Goal: Transaction & Acquisition: Purchase product/service

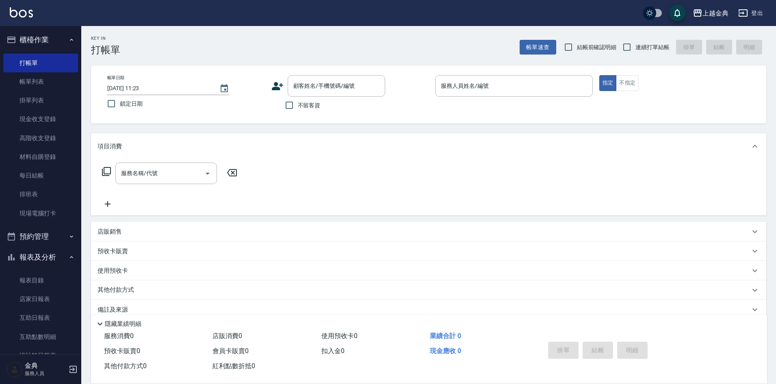
click at [649, 48] on span "連續打單結帳" at bounding box center [652, 47] width 34 height 9
click at [635, 48] on input "連續打單結帳" at bounding box center [626, 47] width 17 height 17
checkbox input "true"
click at [625, 87] on button "不指定" at bounding box center [627, 83] width 23 height 16
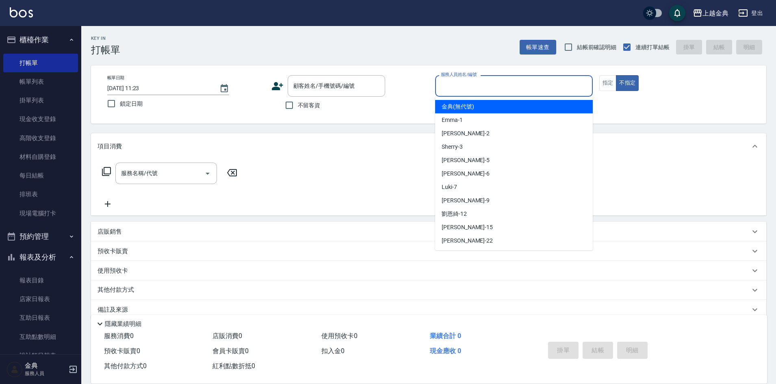
click at [555, 85] on input "服務人員姓名/編號" at bounding box center [514, 86] width 150 height 14
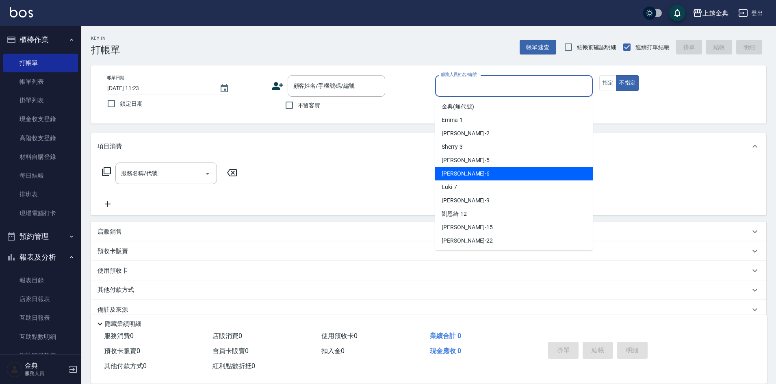
click at [502, 175] on div "[PERSON_NAME] -6" at bounding box center [514, 173] width 158 height 13
type input "[PERSON_NAME]-6"
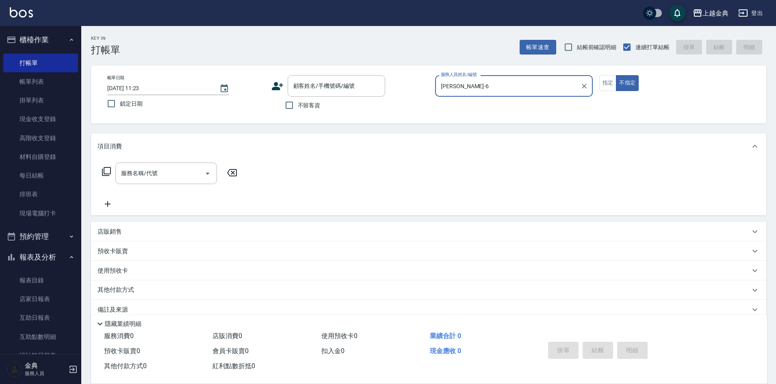
click at [102, 171] on icon at bounding box center [106, 171] width 9 height 9
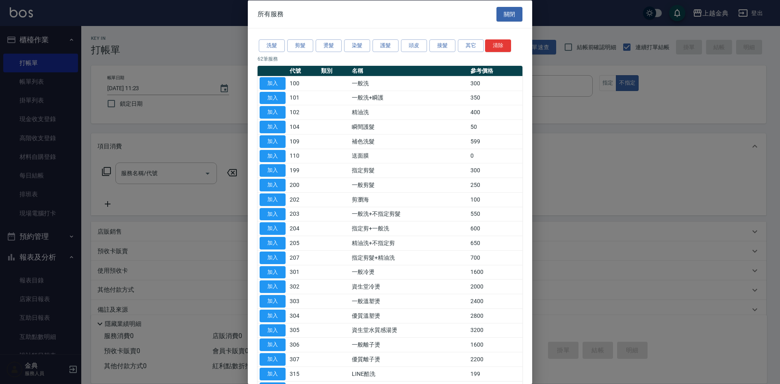
drag, startPoint x: 510, startPoint y: 18, endPoint x: 318, endPoint y: 97, distance: 207.2
click at [322, 98] on div "所有服務 關閉 洗髮 剪髮 燙髮 染髮 護髮 頭皮 接髮 其它 清除 62 筆服務 代號 類別 名稱 參考價格 加入 100 一般洗 300 加入 101 一…" at bounding box center [390, 192] width 284 height 384
click at [271, 82] on button "加入" at bounding box center [273, 83] width 26 height 13
type input "一般洗(100)"
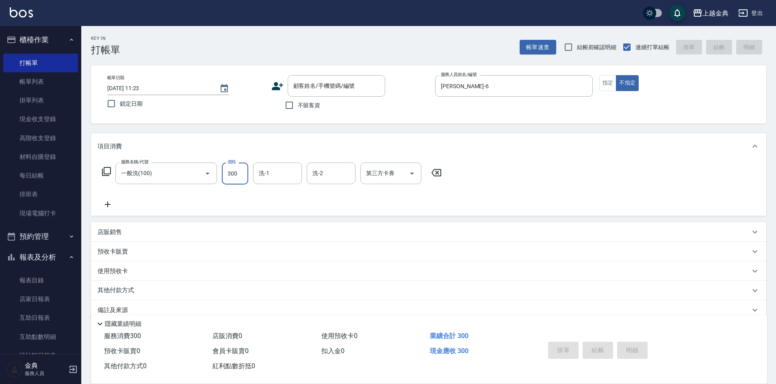
click at [235, 177] on input "300" at bounding box center [235, 173] width 26 height 22
type input "200"
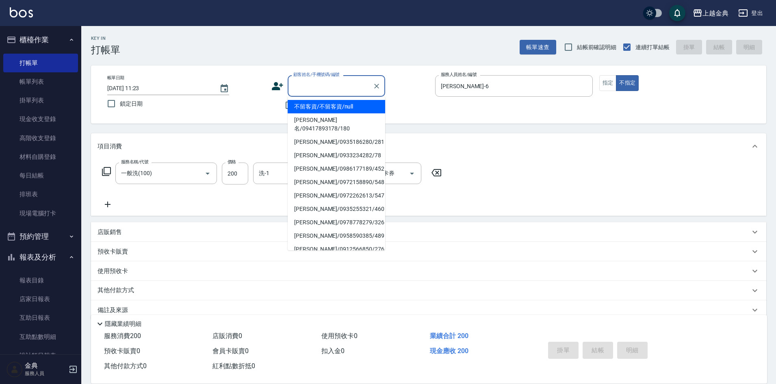
click at [327, 82] on input "顧客姓名/手機號碼/編號" at bounding box center [330, 86] width 78 height 14
click at [349, 74] on div "帳單日期 [DATE] 11:23 鎖定日期 顧客姓名/手機號碼/編號 顧客姓名/手機號碼/編號 不留客資 服務人員姓名/編號 [PERSON_NAME]-6…" at bounding box center [428, 94] width 675 height 58
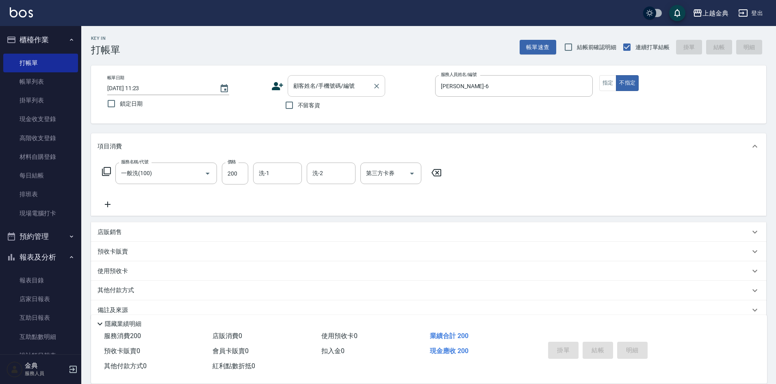
click at [348, 80] on input "顧客姓名/手機號碼/編號" at bounding box center [330, 86] width 78 height 14
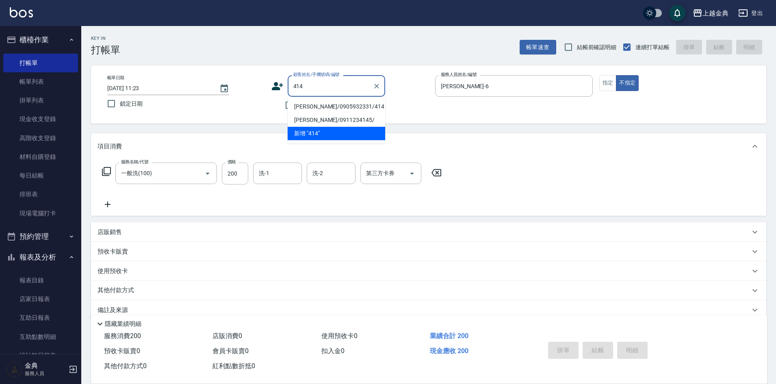
click at [337, 106] on li "[PERSON_NAME]/0905932331/414" at bounding box center [336, 106] width 97 height 13
type input "[PERSON_NAME]/0905932331/414"
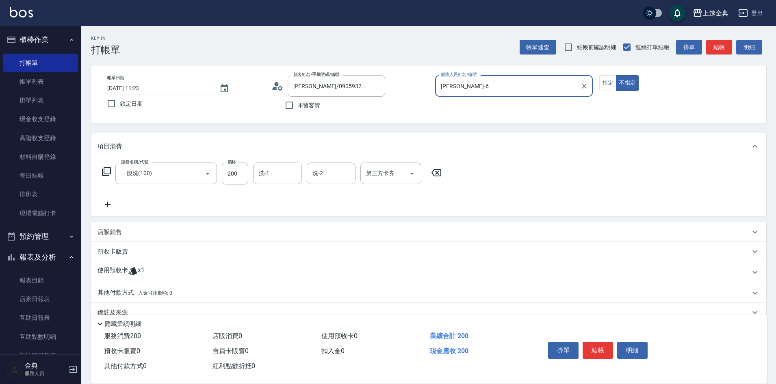
click at [196, 266] on div "使用預收卡 x1" at bounding box center [428, 272] width 675 height 22
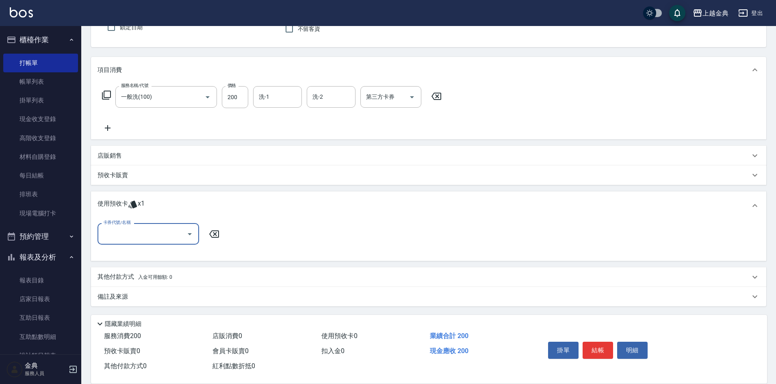
scroll to position [77, 0]
click at [158, 225] on div "卡券代號/名稱" at bounding box center [148, 234] width 102 height 22
drag, startPoint x: 155, startPoint y: 253, endPoint x: 182, endPoint y: 252, distance: 26.8
click at [155, 252] on div "頭皮3次 剩餘1張" at bounding box center [148, 253] width 102 height 13
type input "頭皮3次"
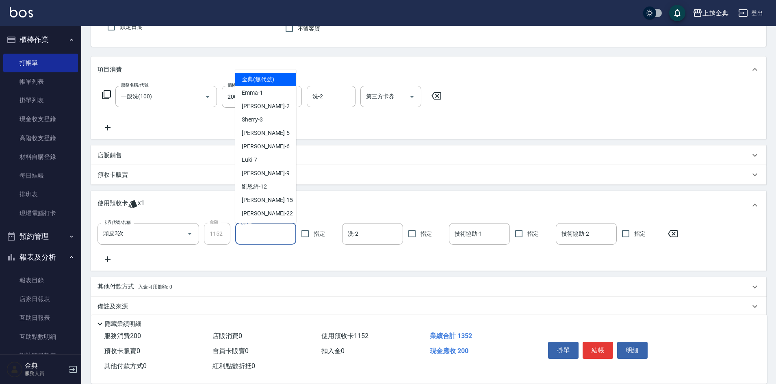
click at [255, 234] on input "洗-1" at bounding box center [266, 234] width 54 height 14
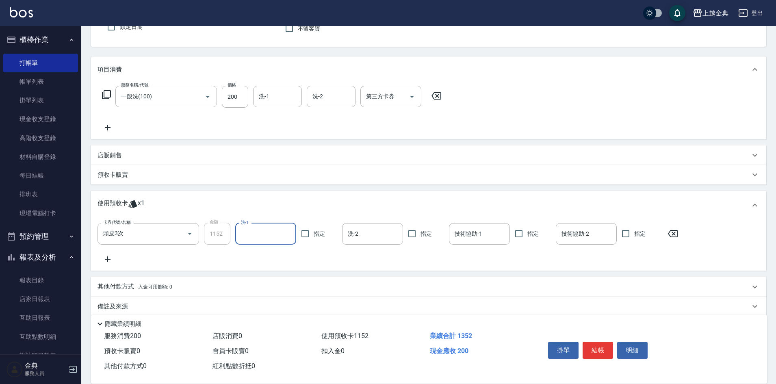
click at [257, 228] on input "洗-1" at bounding box center [266, 234] width 54 height 14
click at [257, 227] on input "洗-1" at bounding box center [266, 234] width 54 height 14
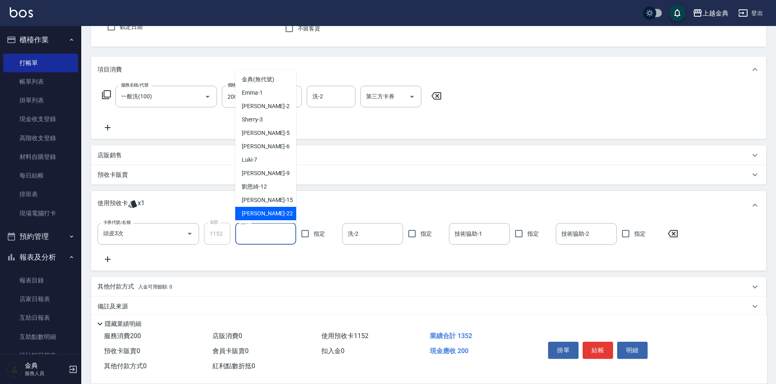
click at [259, 210] on div "[PERSON_NAME] -22" at bounding box center [265, 213] width 61 height 13
type input "[PERSON_NAME]-22"
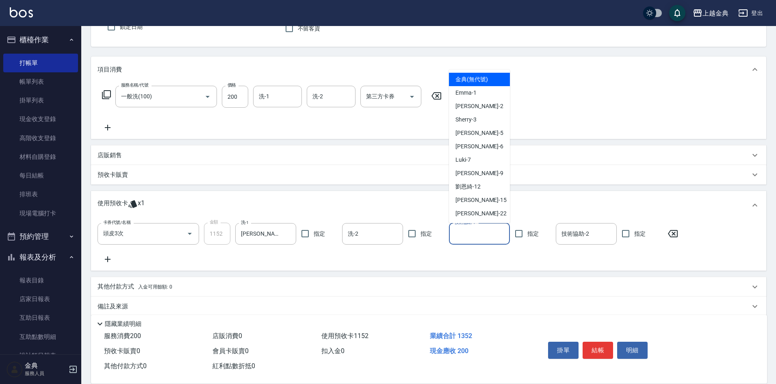
drag, startPoint x: 494, startPoint y: 226, endPoint x: 484, endPoint y: 234, distance: 12.8
click at [491, 230] on input "技術協助-1" at bounding box center [479, 234] width 54 height 14
click at [482, 215] on div "[PERSON_NAME] -22" at bounding box center [479, 213] width 61 height 13
type input "[PERSON_NAME]-22"
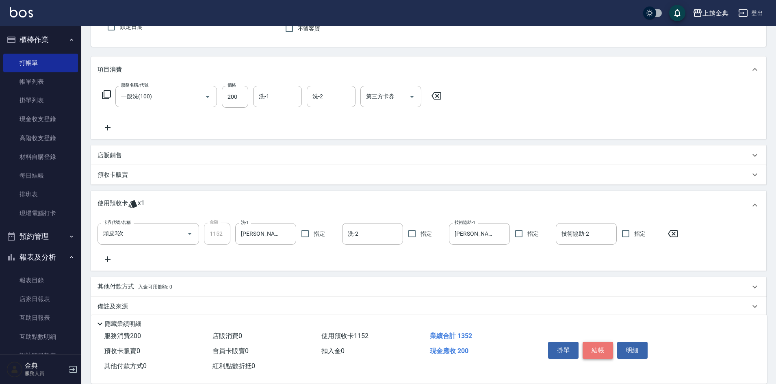
click at [603, 345] on button "結帳" at bounding box center [597, 350] width 30 height 17
type input "[DATE] 13:35"
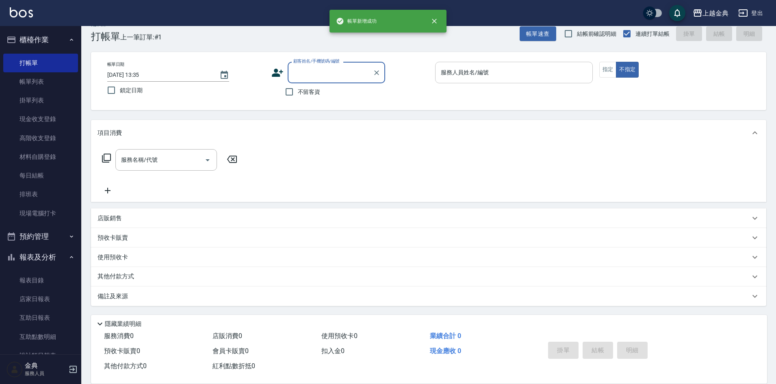
scroll to position [13, 0]
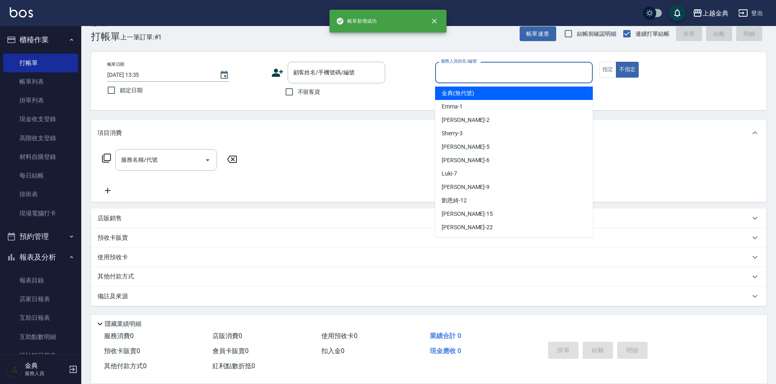
click at [499, 77] on input "服務人員姓名/編號" at bounding box center [514, 72] width 150 height 14
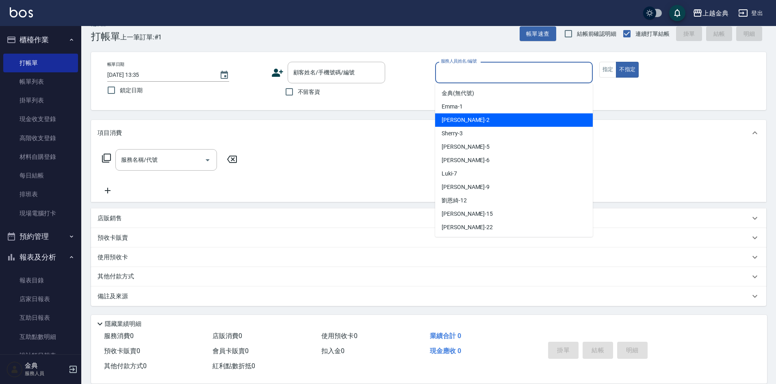
click at [493, 121] on div "Cindy -2" at bounding box center [514, 119] width 158 height 13
type input "Cindy-2"
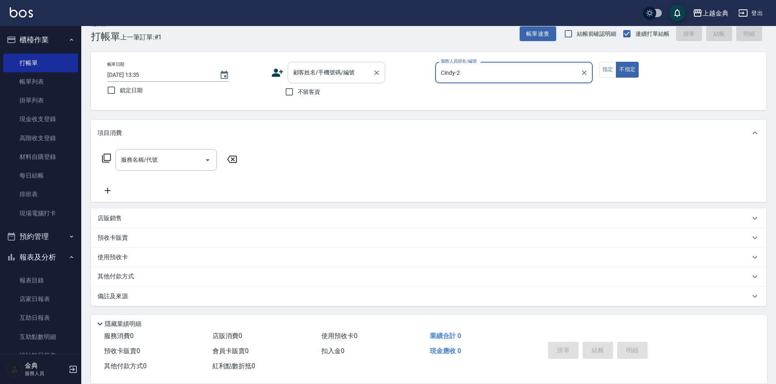
click at [324, 78] on input "顧客姓名/手機號碼/編號" at bounding box center [330, 72] width 78 height 14
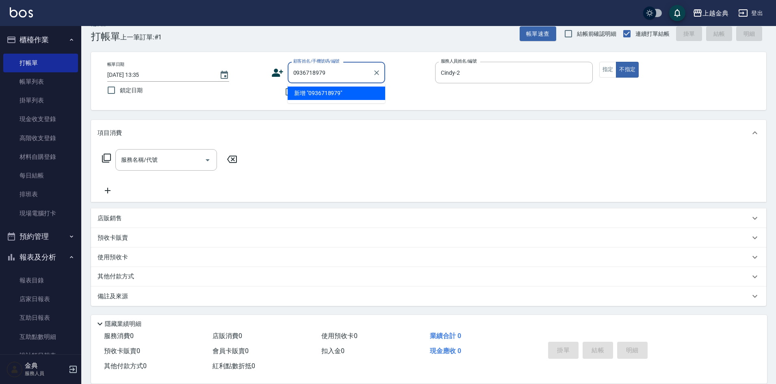
click at [306, 89] on li "新增 "0936718979"" at bounding box center [336, 93] width 97 height 13
type input "0936718979"
click at [280, 72] on icon at bounding box center [277, 73] width 11 height 8
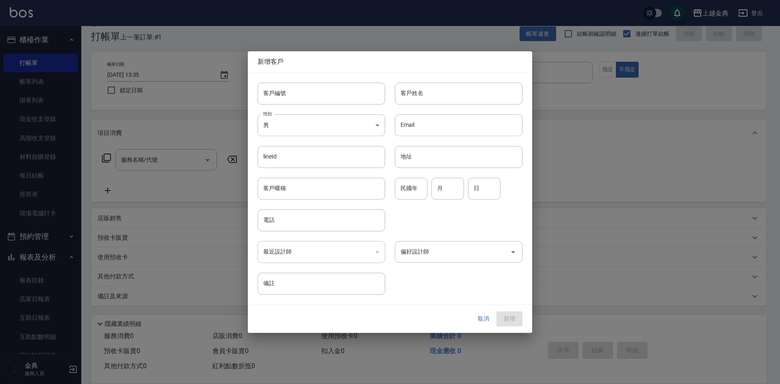
type input "0936718979"
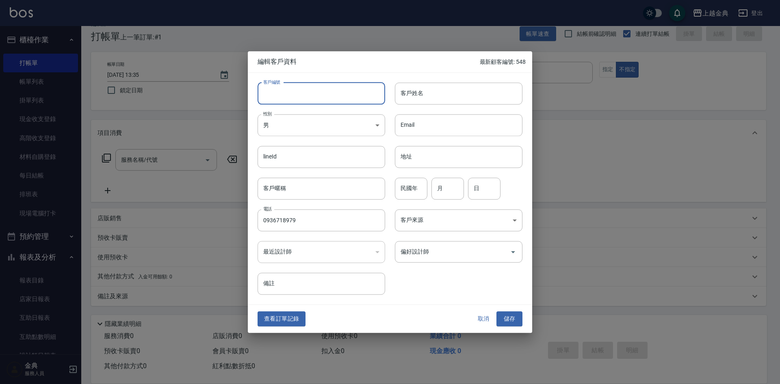
click at [334, 89] on input "客戶編號" at bounding box center [321, 93] width 128 height 22
type input "549"
click at [477, 94] on input "客戶姓名" at bounding box center [459, 93] width 128 height 22
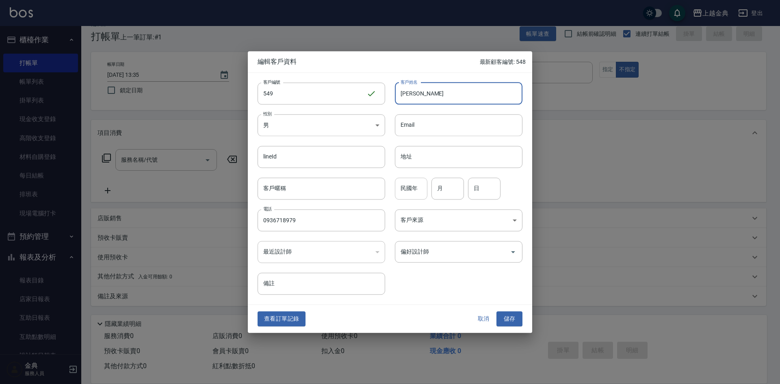
type input "[PERSON_NAME]"
click at [406, 189] on input "民國年" at bounding box center [411, 188] width 32 height 22
type input "90"
type input "08"
type input "24"
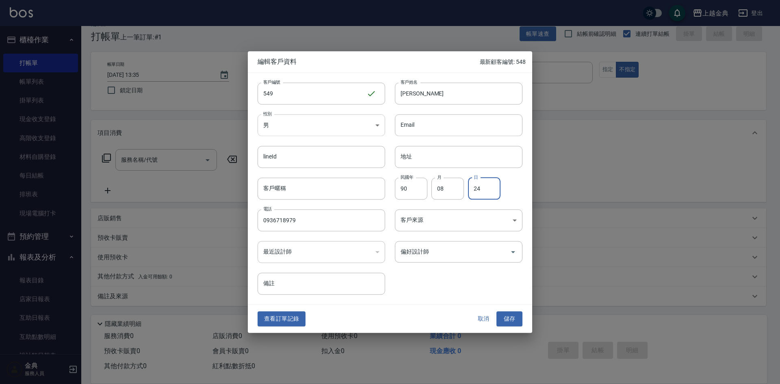
click at [337, 124] on body "上越金典 登出 櫃檯作業 打帳單 帳單列表 掛單列表 現金收支登錄 高階收支登錄 材料自購登錄 每日結帳 排班表 現場電腦打卡 預約管理 預約管理 單日預約紀…" at bounding box center [390, 185] width 780 height 397
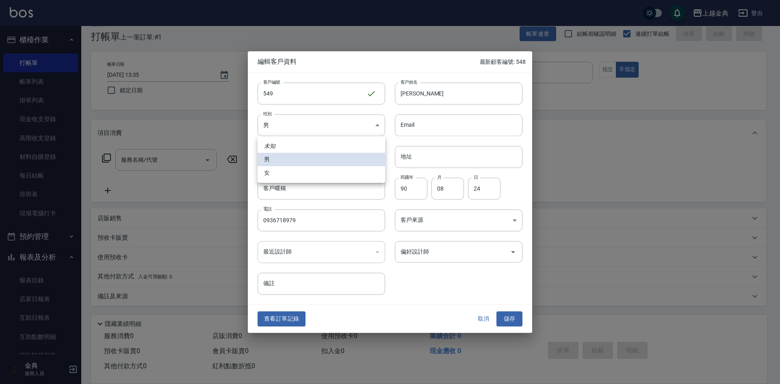
click at [304, 179] on li "女" at bounding box center [321, 172] width 128 height 13
type input "[DEMOGRAPHIC_DATA]"
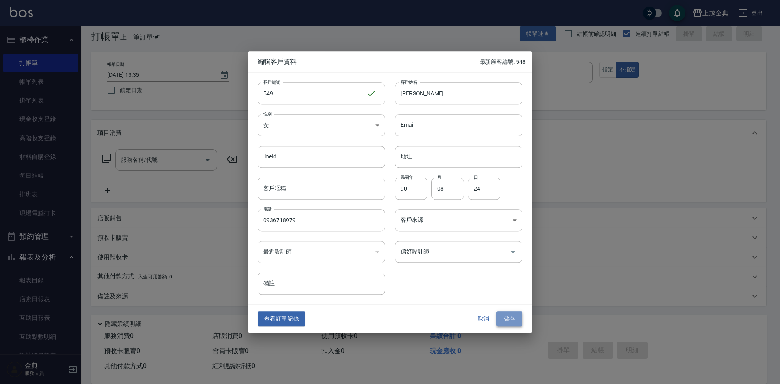
click at [512, 318] on button "儲存" at bounding box center [509, 318] width 26 height 15
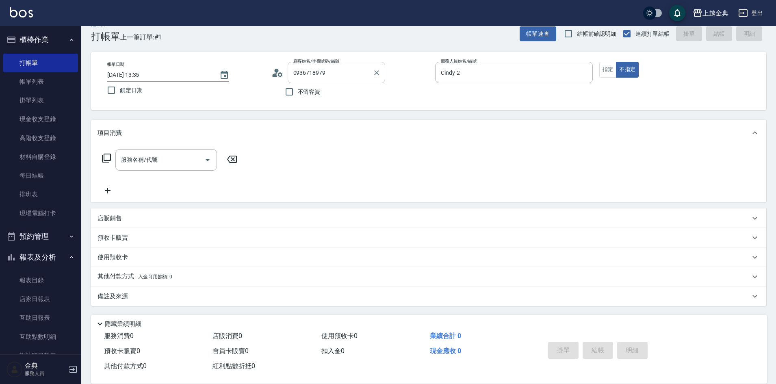
click at [339, 70] on input "0936718979" at bounding box center [330, 72] width 78 height 14
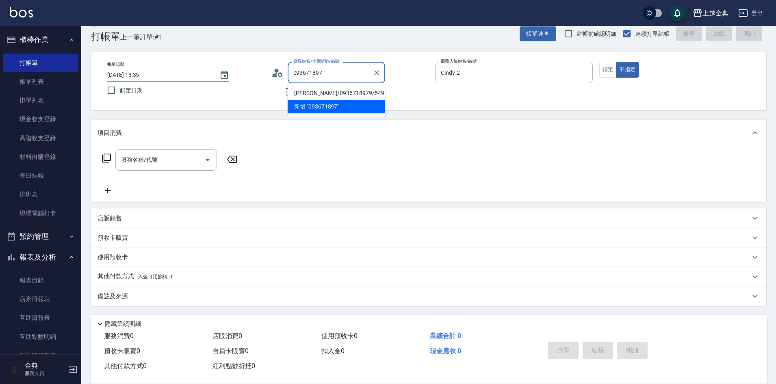
click at [332, 93] on li "[PERSON_NAME]/0936718979/549" at bounding box center [336, 93] width 97 height 13
type input "[PERSON_NAME]/0936718979/549"
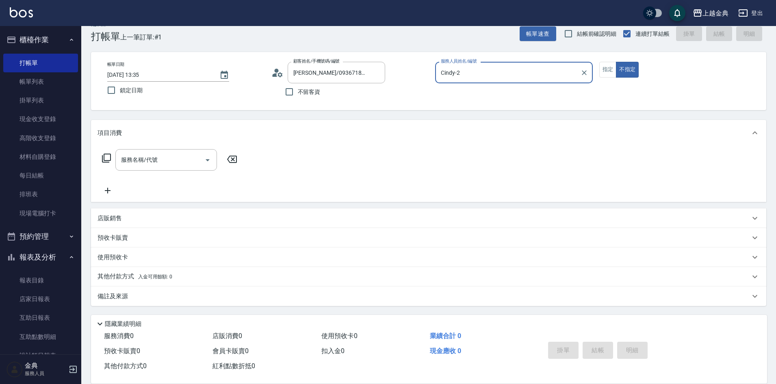
click at [104, 156] on icon at bounding box center [106, 158] width 9 height 9
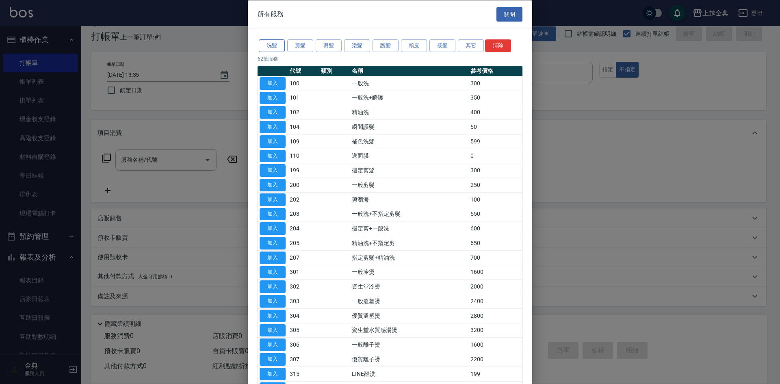
click at [279, 43] on button "洗髮" at bounding box center [272, 45] width 26 height 13
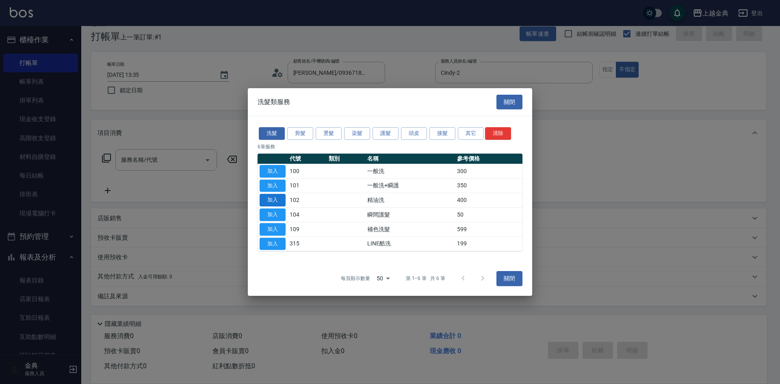
click at [279, 201] on button "加入" at bounding box center [273, 200] width 26 height 13
type input "精油洗(102)"
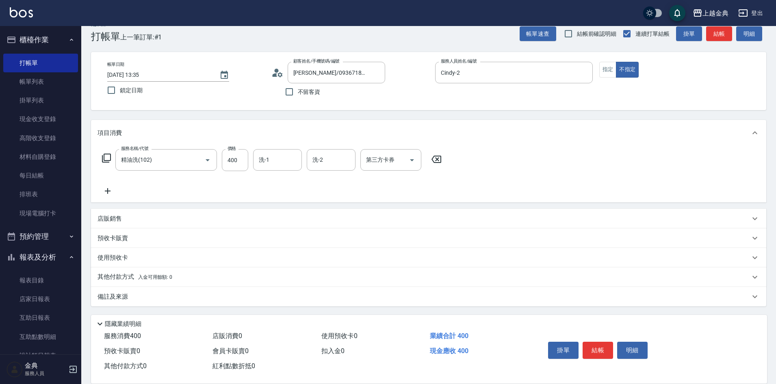
click at [129, 244] on div "預收卡販賣" at bounding box center [428, 237] width 675 height 19
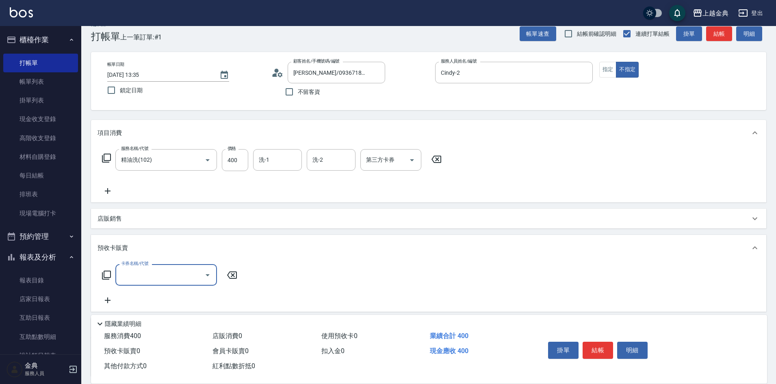
scroll to position [0, 0]
click at [108, 270] on div "卡券名稱/代號 卡券名稱/代號" at bounding box center [169, 275] width 145 height 22
click at [108, 271] on icon at bounding box center [107, 275] width 10 height 10
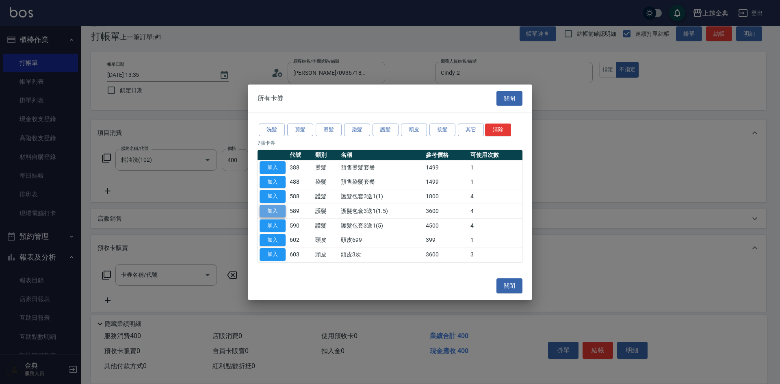
click at [275, 214] on button "加入" at bounding box center [273, 211] width 26 height 13
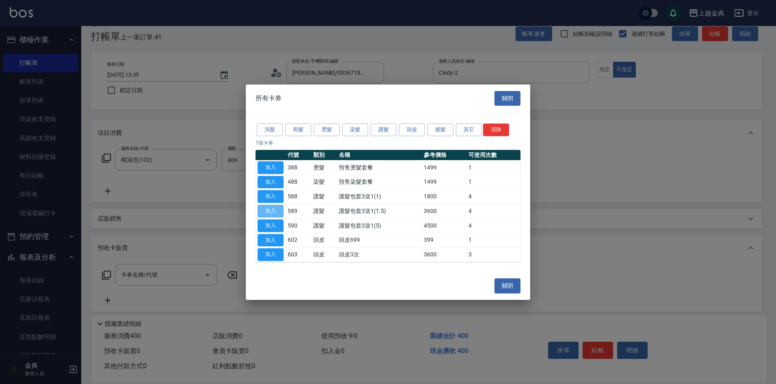
type input "護髮包套3送1(1.5)(589)"
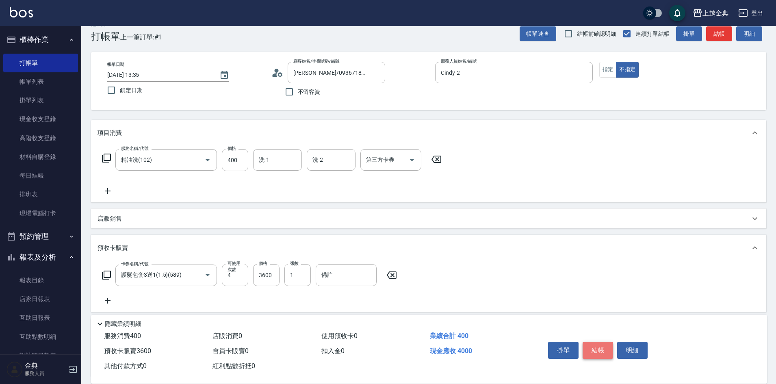
click at [598, 346] on button "結帳" at bounding box center [597, 350] width 30 height 17
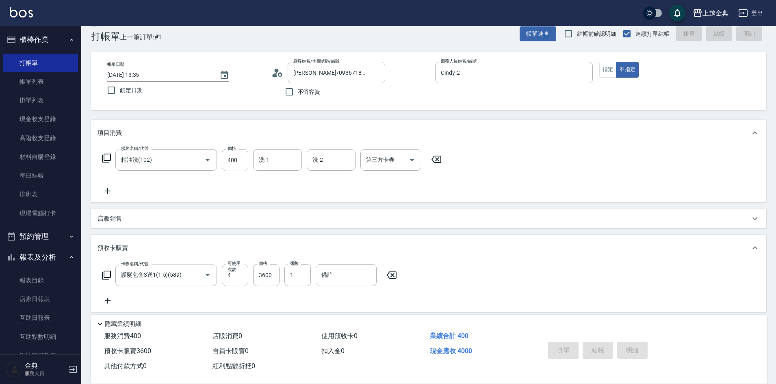
type input "[DATE] 13:36"
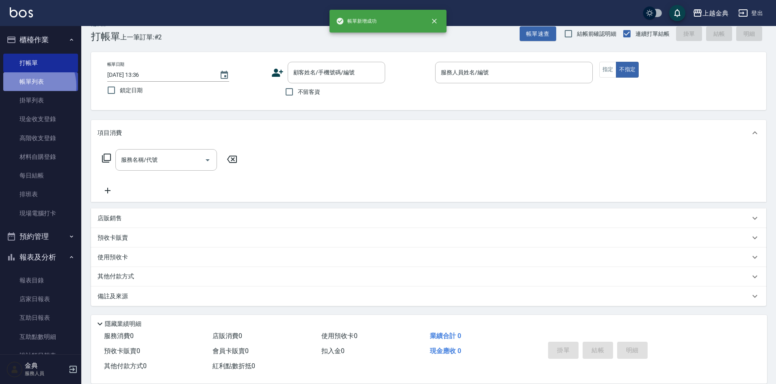
click at [29, 86] on link "帳單列表" at bounding box center [40, 81] width 75 height 19
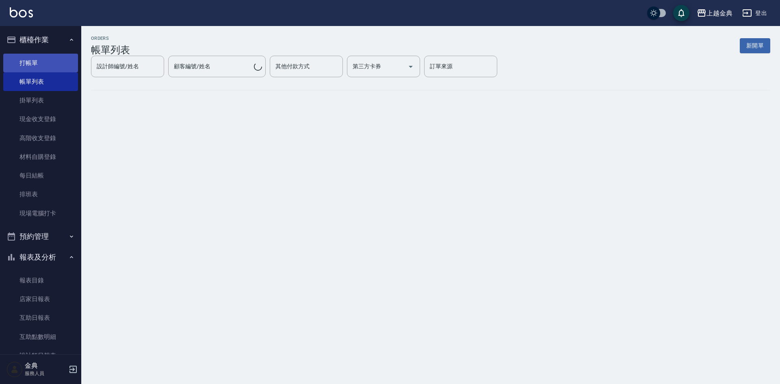
click at [39, 64] on link "打帳單" at bounding box center [40, 63] width 75 height 19
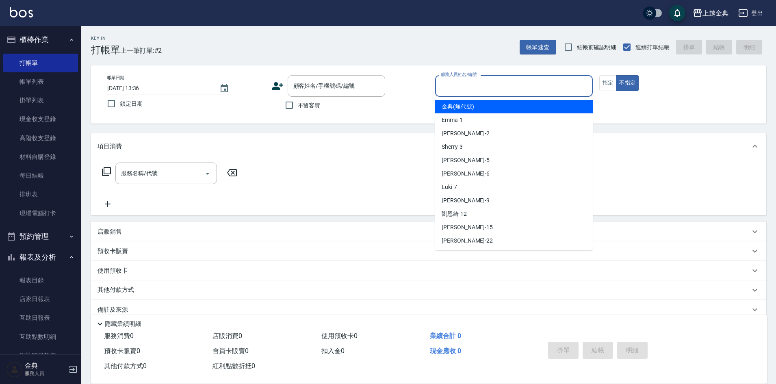
click at [524, 83] on input "服務人員姓名/編號" at bounding box center [514, 86] width 150 height 14
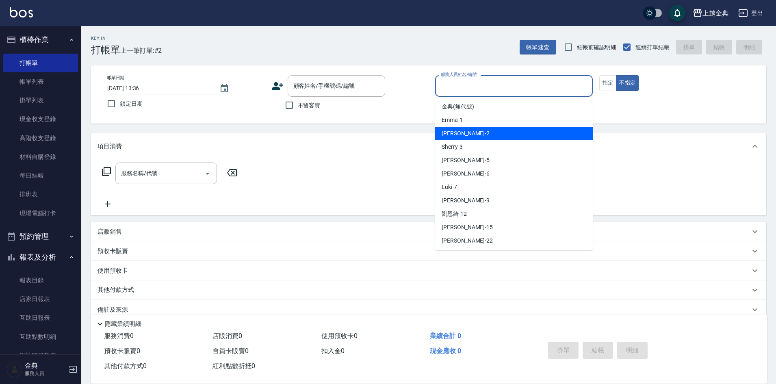
click at [510, 135] on div "Cindy -2" at bounding box center [514, 133] width 158 height 13
type input "Cindy-2"
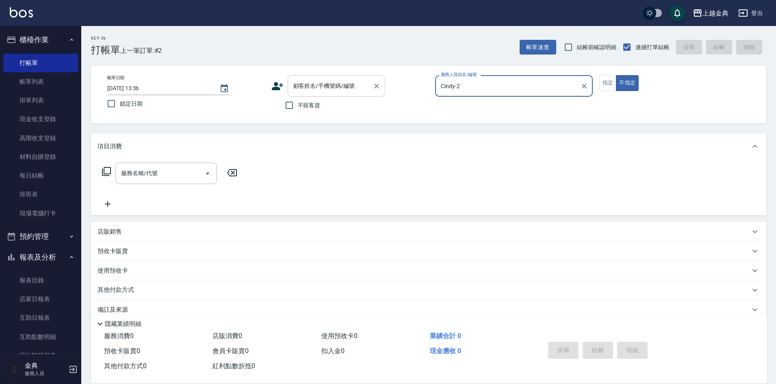
click at [318, 87] on input "顧客姓名/手機號碼/編號" at bounding box center [330, 86] width 78 height 14
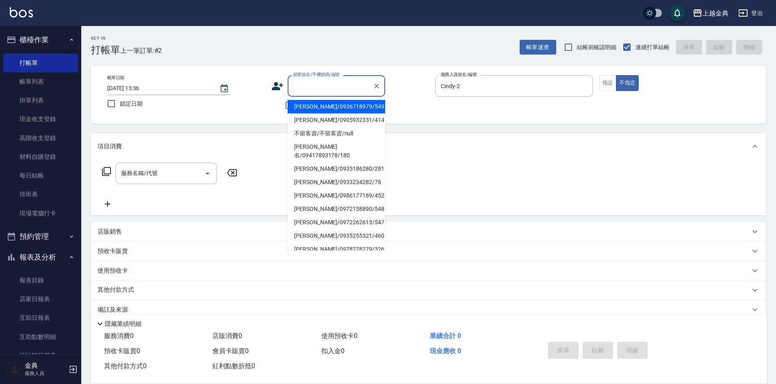
click at [331, 112] on li "[PERSON_NAME]/0936718979/549" at bounding box center [336, 106] width 97 height 13
type input "[PERSON_NAME]/0936718979/549"
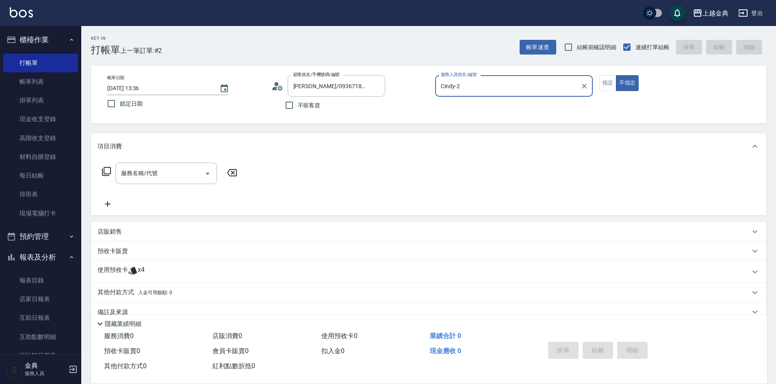
click at [119, 268] on p "使用預收卡" at bounding box center [112, 272] width 30 height 12
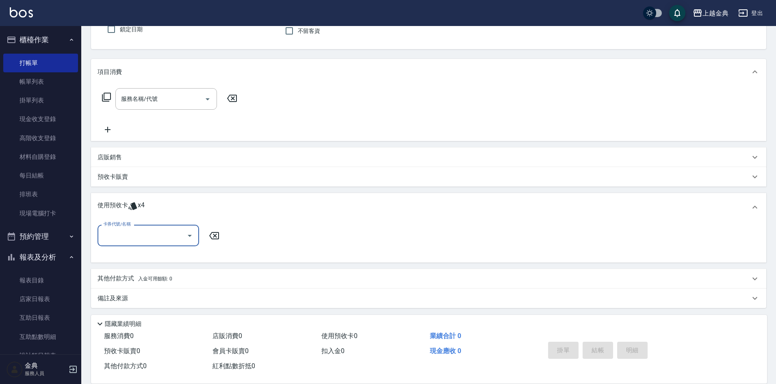
scroll to position [76, 0]
drag, startPoint x: 121, startPoint y: 225, endPoint x: 128, endPoint y: 225, distance: 6.9
click at [123, 225] on label "卡券代號/名稱" at bounding box center [116, 222] width 27 height 6
click at [123, 226] on input "卡券代號/名稱" at bounding box center [142, 233] width 82 height 14
click at [129, 236] on input "卡券代號/名稱" at bounding box center [142, 233] width 82 height 14
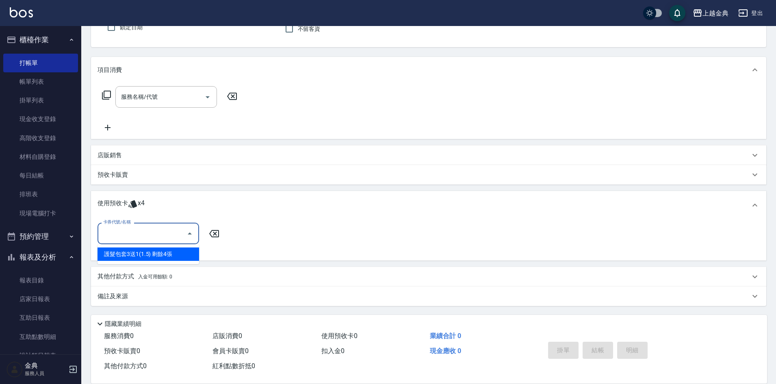
click at [123, 255] on div "護髮包套3送1(1.5) 剩餘4張" at bounding box center [148, 253] width 102 height 13
type input "護髮包套3送1(1.5)"
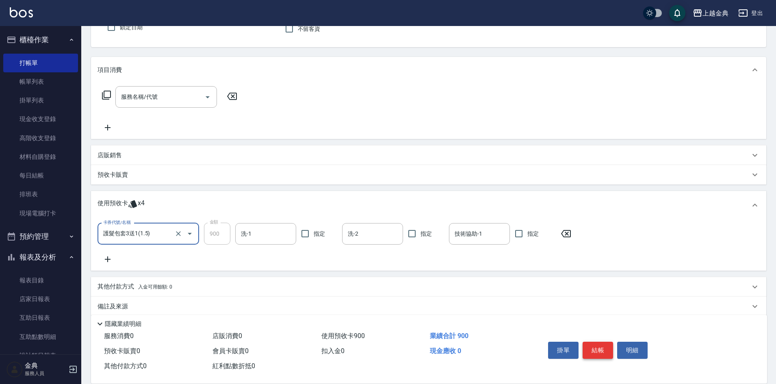
click at [601, 348] on button "結帳" at bounding box center [597, 350] width 30 height 17
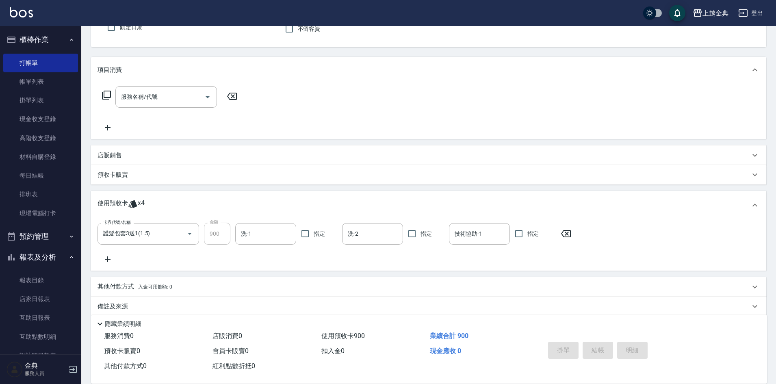
type input "[DATE] 13:37"
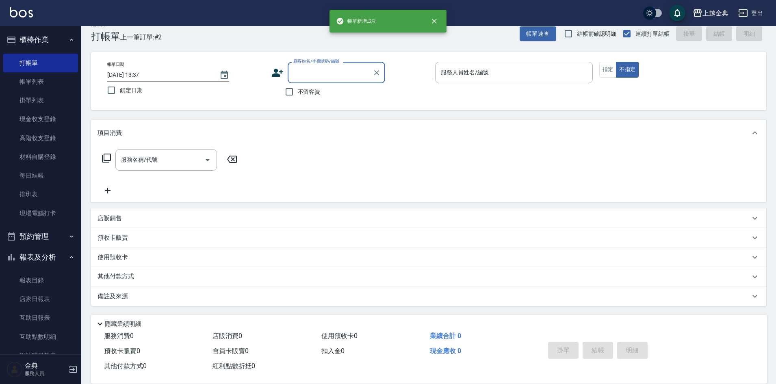
scroll to position [13, 0]
click at [603, 68] on button "指定" at bounding box center [607, 70] width 17 height 16
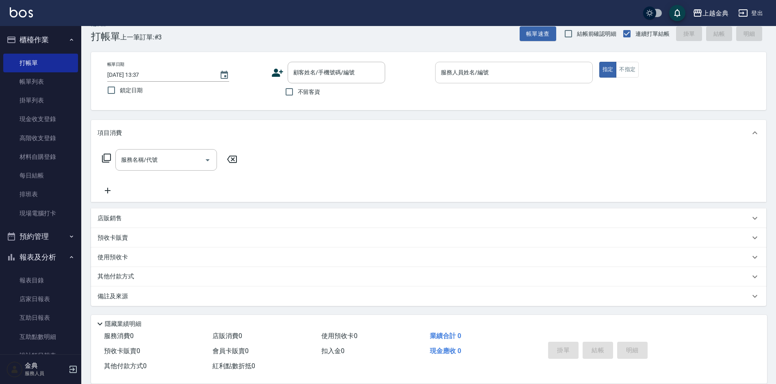
click at [549, 71] on input "服務人員姓名/編號" at bounding box center [514, 72] width 150 height 14
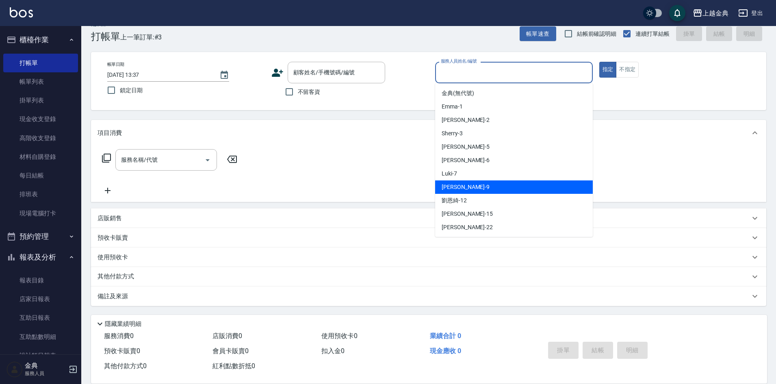
click at [497, 182] on div "[PERSON_NAME] -9" at bounding box center [514, 186] width 158 height 13
type input "[PERSON_NAME]-9"
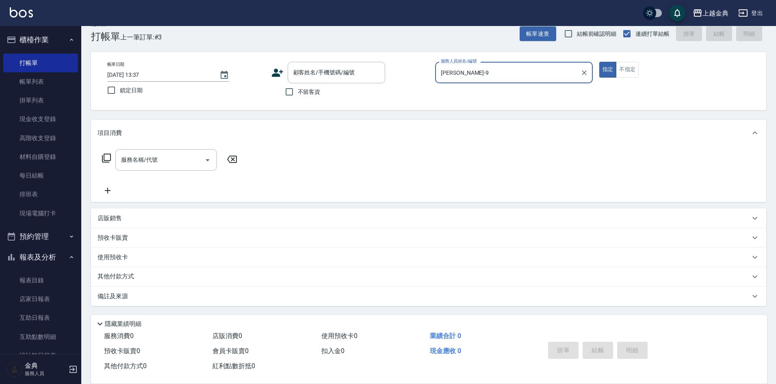
click at [102, 156] on icon at bounding box center [107, 158] width 10 height 10
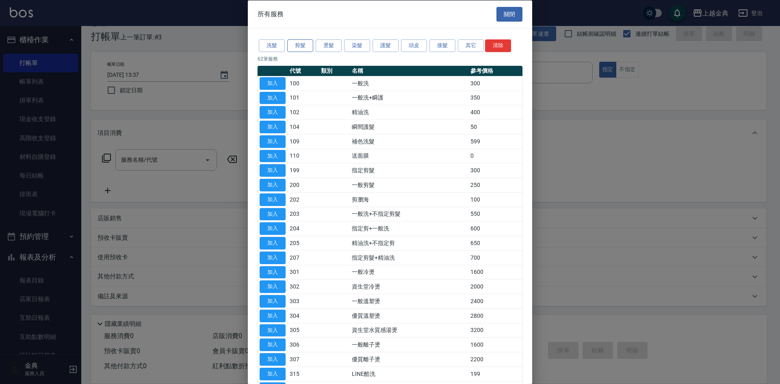
click at [296, 45] on button "剪髮" at bounding box center [300, 45] width 26 height 13
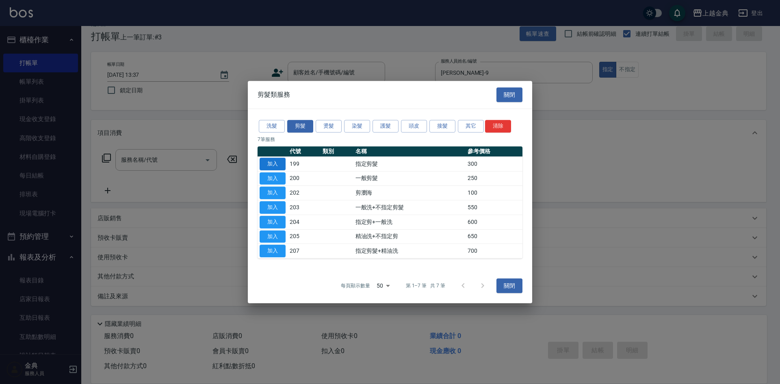
click at [278, 163] on button "加入" at bounding box center [273, 164] width 26 height 13
type input "指定剪髮(199)"
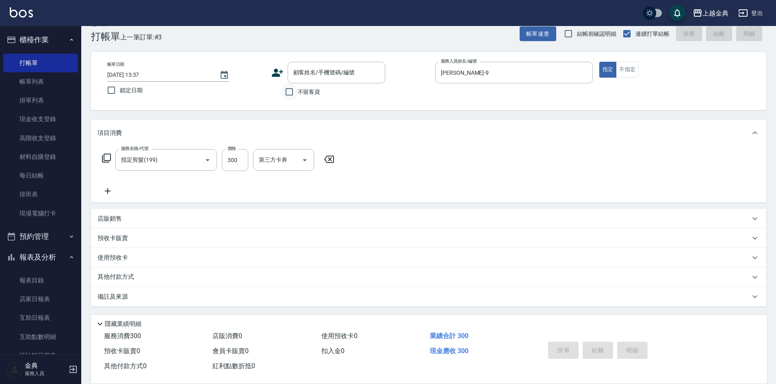
click at [284, 94] on input "不留客資" at bounding box center [289, 91] width 17 height 17
checkbox input "true"
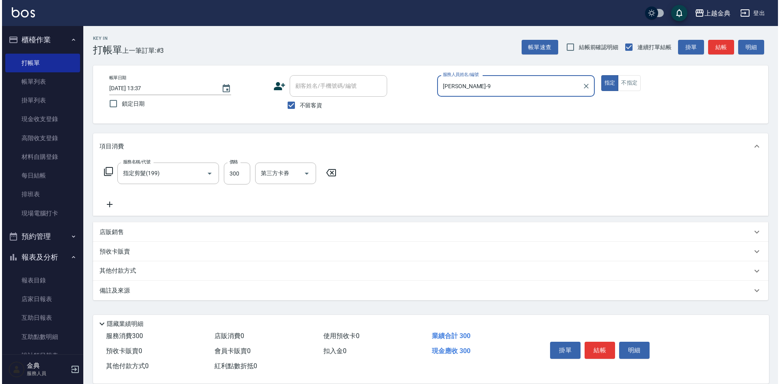
scroll to position [0, 0]
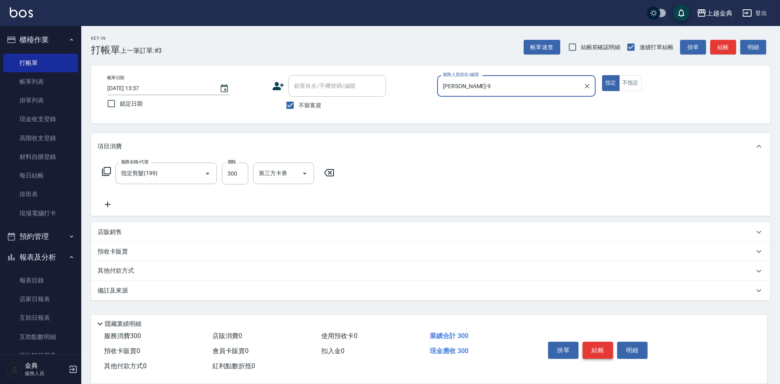
click at [588, 346] on button "結帳" at bounding box center [597, 350] width 30 height 17
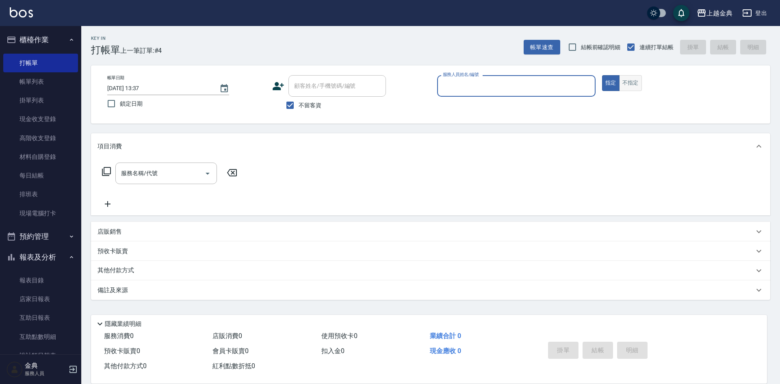
click at [625, 83] on button "不指定" at bounding box center [630, 83] width 23 height 16
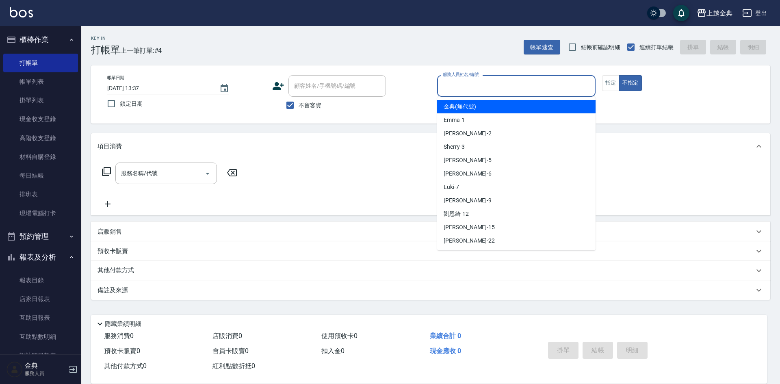
click at [537, 84] on input "服務人員姓名/編號" at bounding box center [516, 86] width 151 height 14
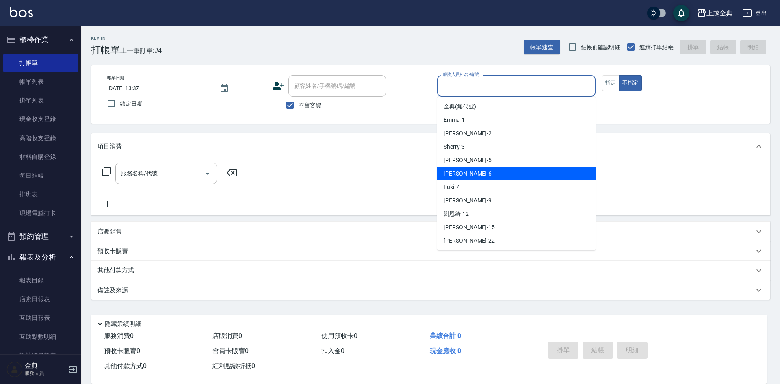
drag, startPoint x: 497, startPoint y: 172, endPoint x: 141, endPoint y: 191, distance: 356.2
click at [497, 171] on div "[PERSON_NAME] -6" at bounding box center [516, 173] width 158 height 13
type input "[PERSON_NAME]-6"
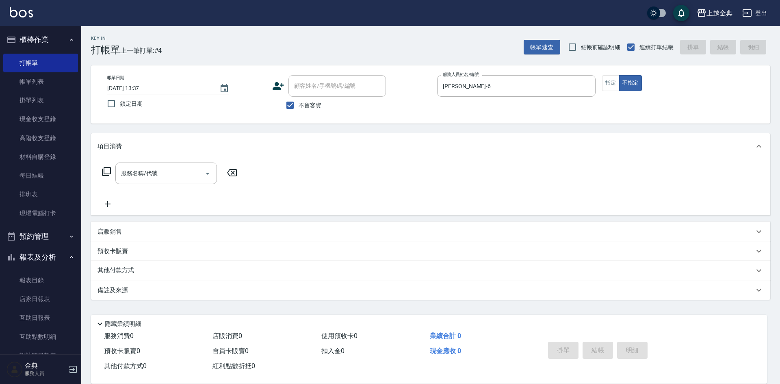
click at [107, 168] on icon at bounding box center [107, 172] width 10 height 10
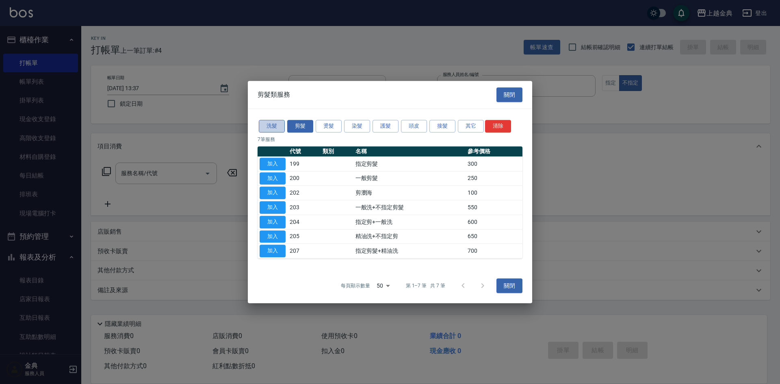
click at [264, 125] on button "洗髮" at bounding box center [272, 126] width 26 height 13
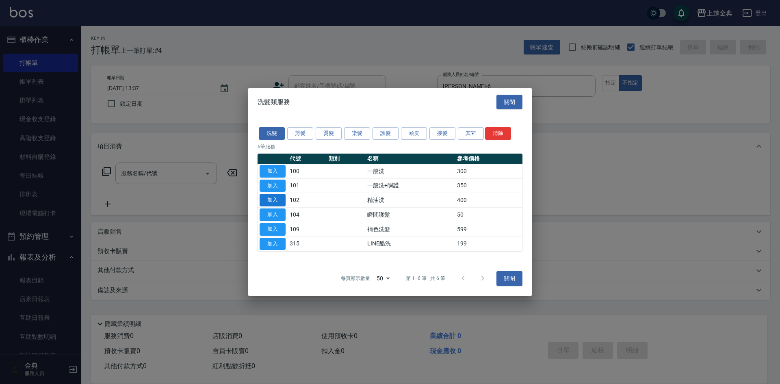
click at [271, 201] on button "加入" at bounding box center [273, 200] width 26 height 13
type input "精油洗(102)"
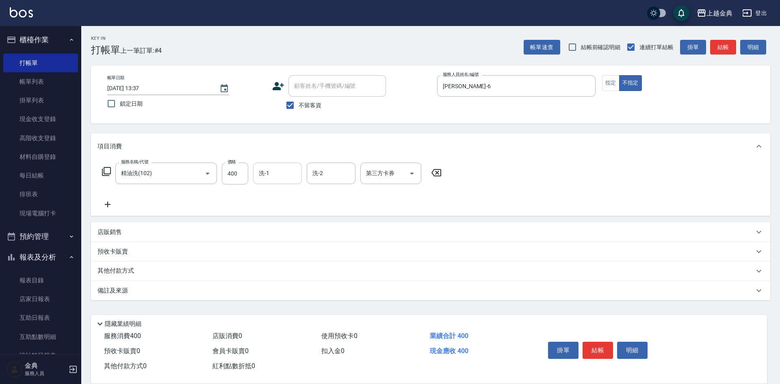
click at [263, 171] on input "洗-1" at bounding box center [277, 173] width 41 height 14
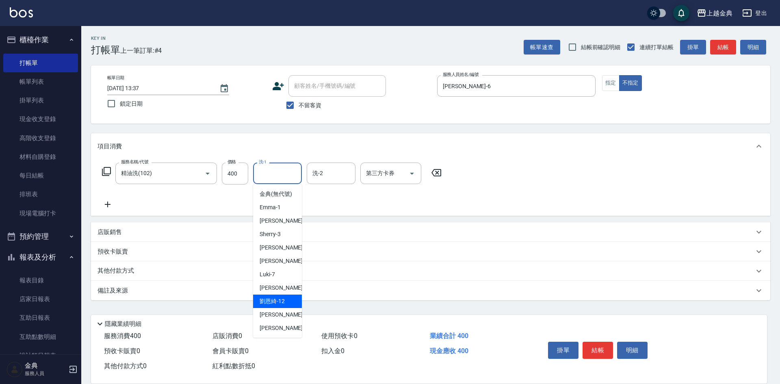
click at [285, 308] on div "[PERSON_NAME]12" at bounding box center [277, 300] width 49 height 13
type input "[PERSON_NAME]-12"
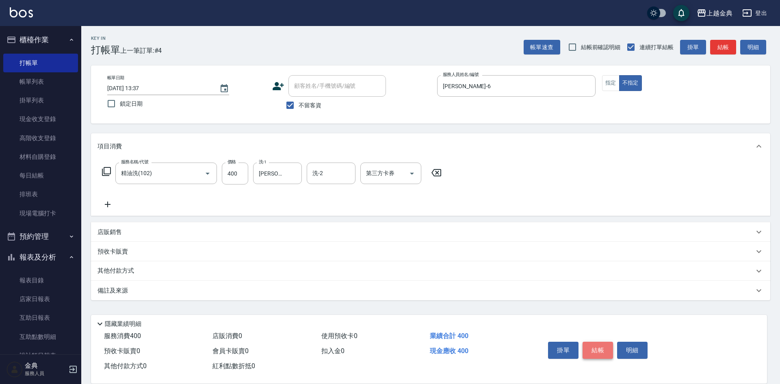
click at [599, 346] on button "結帳" at bounding box center [597, 350] width 30 height 17
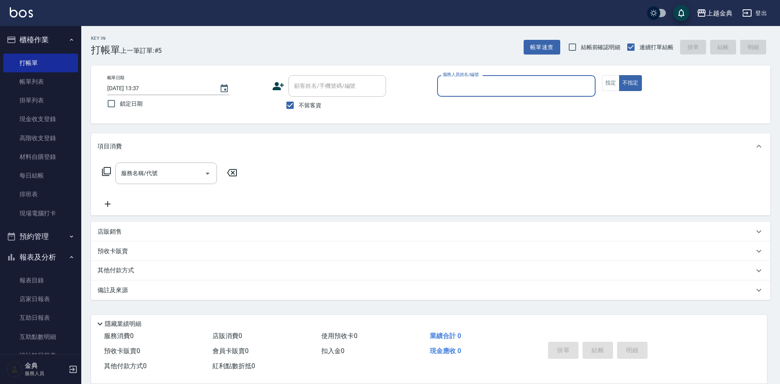
drag, startPoint x: 23, startPoint y: 61, endPoint x: 43, endPoint y: 46, distance: 25.0
click at [24, 61] on link "打帳單" at bounding box center [40, 63] width 75 height 19
click at [31, 50] on ul "打帳單 帳單列表 掛單列表 現金收支登錄 高階收支登錄 材料自購登錄 每日結帳 排班表 現場電腦打卡" at bounding box center [40, 137] width 75 height 175
click at [607, 81] on button "指定" at bounding box center [610, 83] width 17 height 16
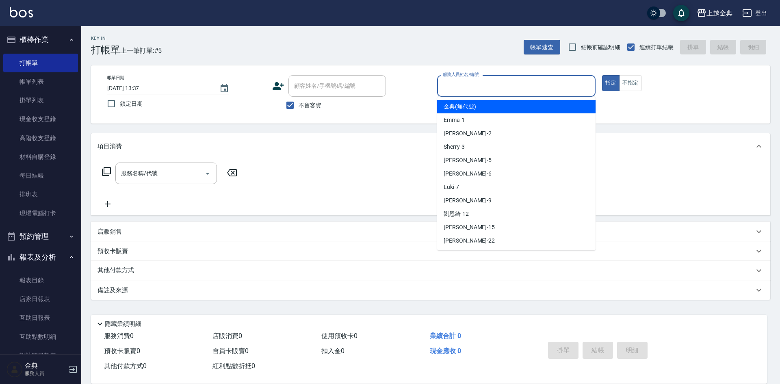
drag, startPoint x: 532, startPoint y: 80, endPoint x: 519, endPoint y: 110, distance: 33.4
click at [532, 84] on input "服務人員姓名/編號" at bounding box center [516, 86] width 151 height 14
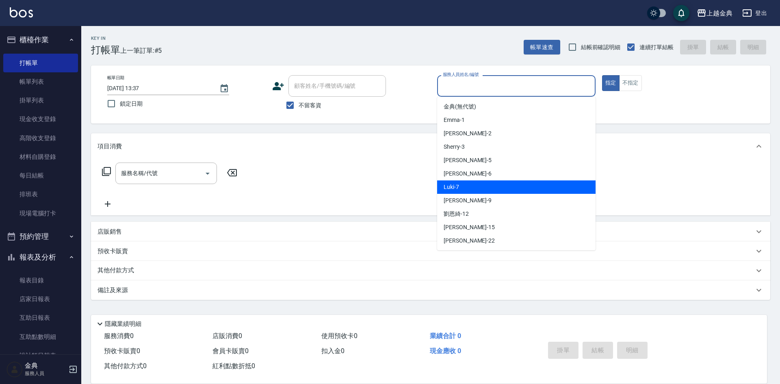
click at [482, 179] on div "[PERSON_NAME] -6" at bounding box center [516, 173] width 158 height 13
type input "[PERSON_NAME]-6"
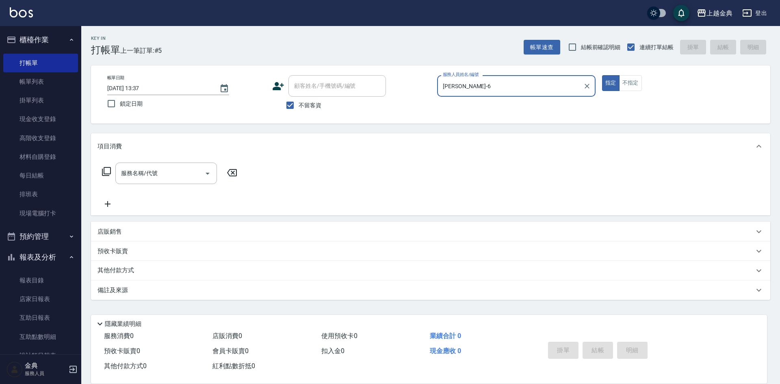
click at [108, 173] on icon at bounding box center [107, 172] width 10 height 10
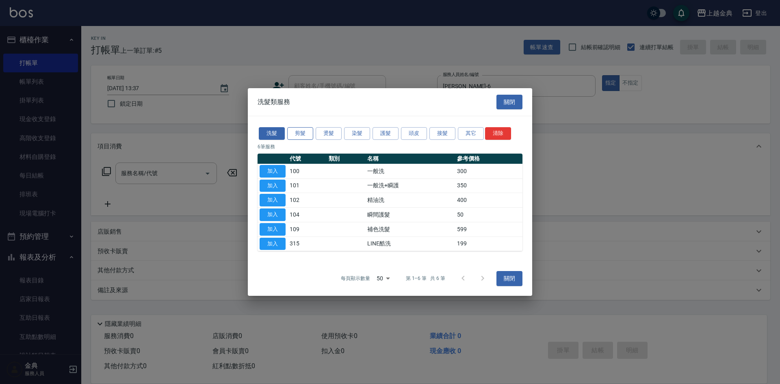
click at [300, 130] on button "剪髮" at bounding box center [300, 133] width 26 height 13
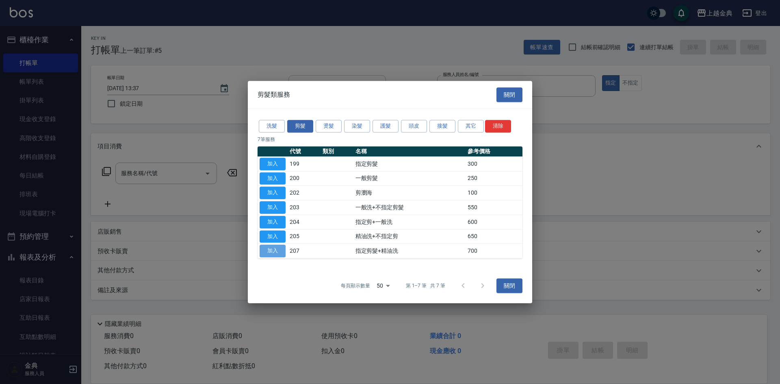
click at [276, 246] on button "加入" at bounding box center [273, 250] width 26 height 13
type input "指定剪髮+精油洗(207)"
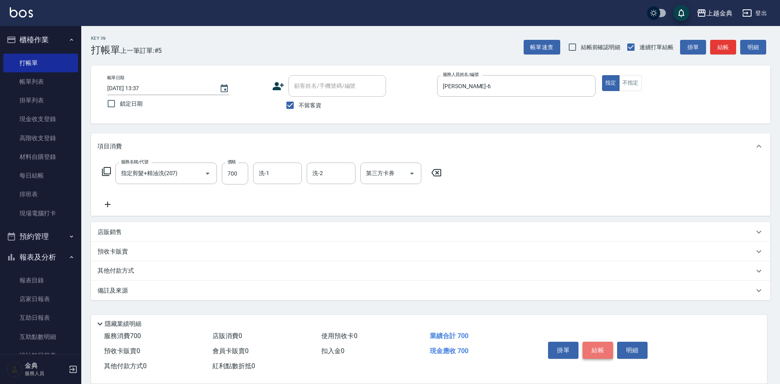
drag, startPoint x: 601, startPoint y: 346, endPoint x: 594, endPoint y: 342, distance: 7.5
click at [601, 348] on button "結帳" at bounding box center [597, 350] width 30 height 17
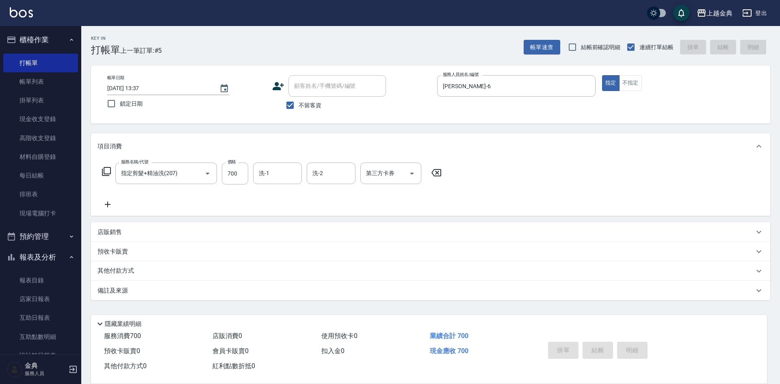
type input "[DATE] 14:46"
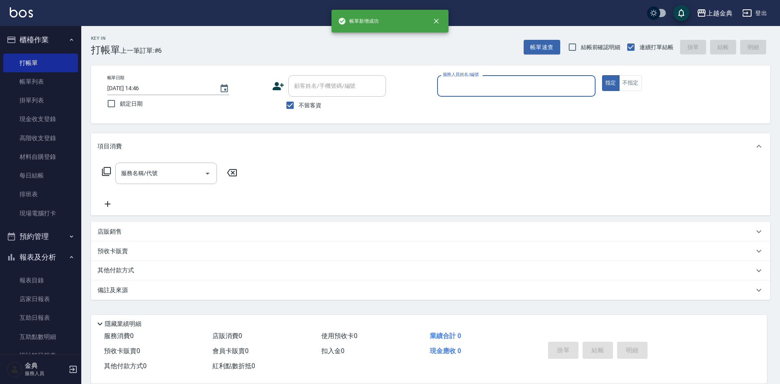
click at [459, 88] on input "服務人員姓名/編號" at bounding box center [516, 86] width 151 height 14
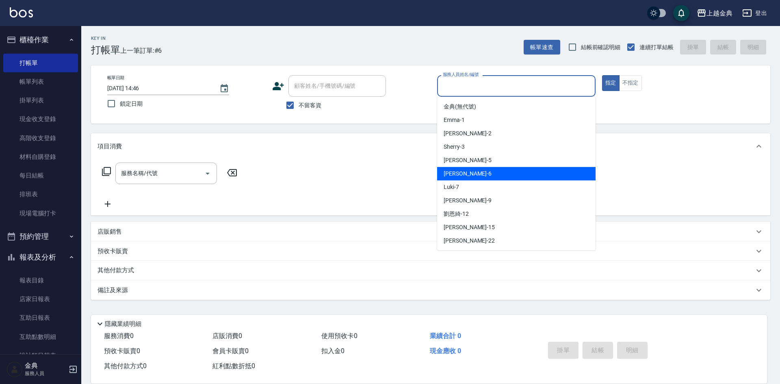
click at [477, 176] on div "[PERSON_NAME] -6" at bounding box center [516, 173] width 158 height 13
type input "[PERSON_NAME]-6"
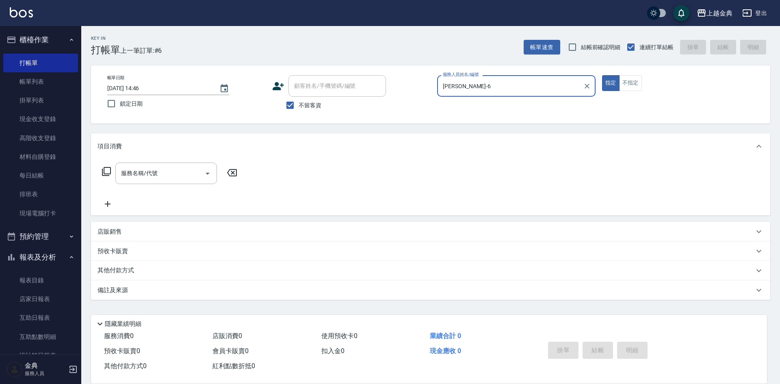
click at [104, 174] on icon at bounding box center [106, 171] width 9 height 9
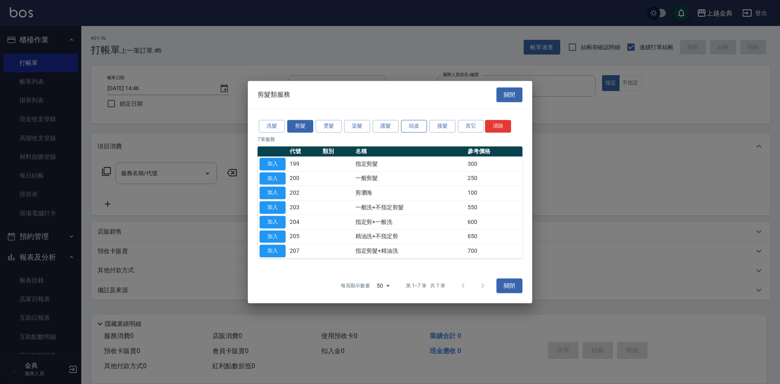
click at [409, 124] on button "頭皮" at bounding box center [414, 126] width 26 height 13
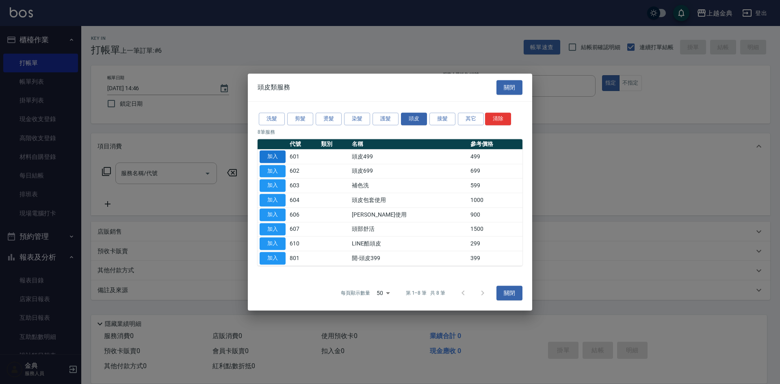
click at [275, 159] on button "加入" at bounding box center [273, 156] width 26 height 13
type input "頭皮499(601)"
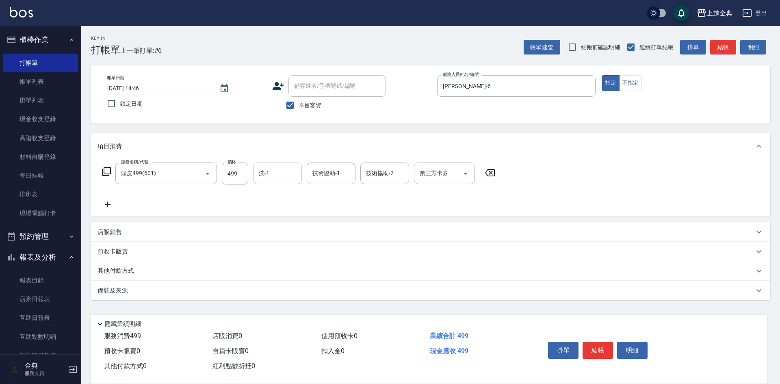
click at [277, 176] on input "洗-1" at bounding box center [277, 173] width 41 height 14
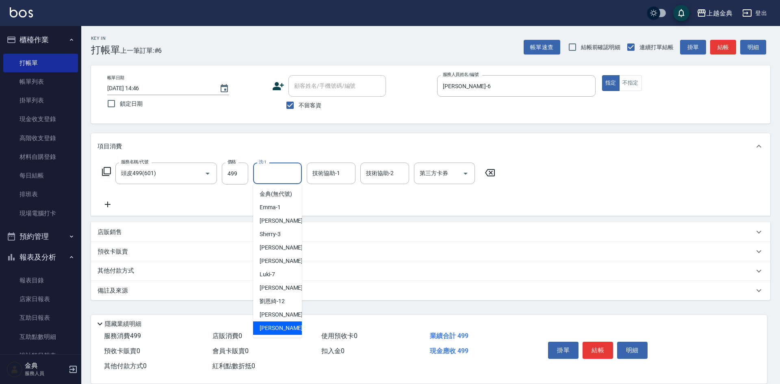
click at [289, 330] on div "[PERSON_NAME] -22" at bounding box center [277, 327] width 49 height 13
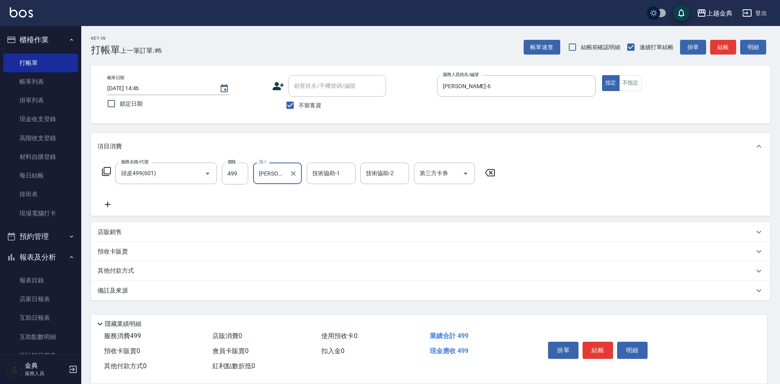
type input "[PERSON_NAME]-22"
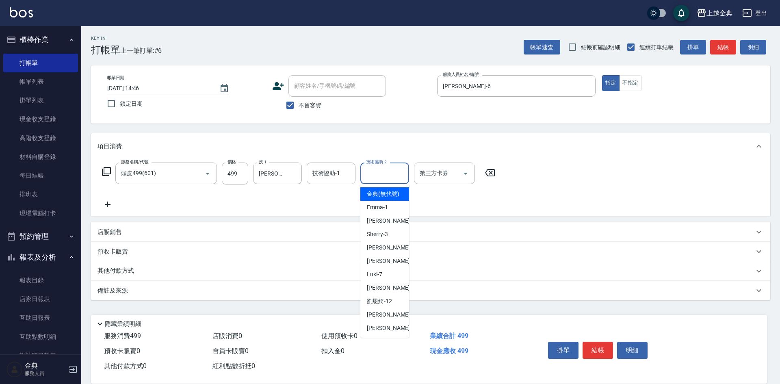
click at [394, 180] on input "技術協助-2" at bounding box center [384, 173] width 41 height 14
click at [383, 331] on div "[PERSON_NAME] -22" at bounding box center [384, 327] width 49 height 13
type input "[PERSON_NAME]-22"
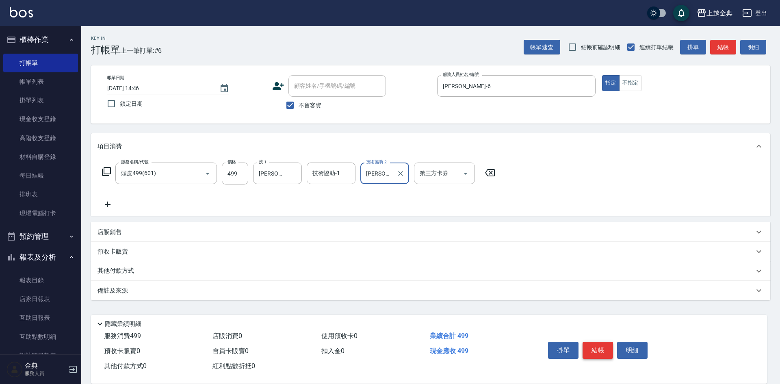
click at [597, 347] on button "結帳" at bounding box center [597, 350] width 30 height 17
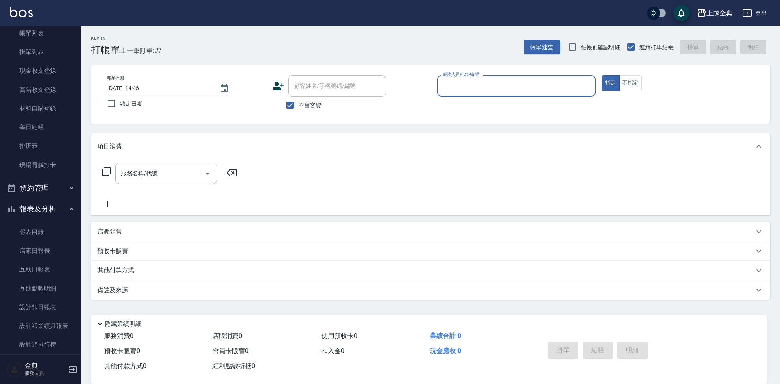
scroll to position [122, 0]
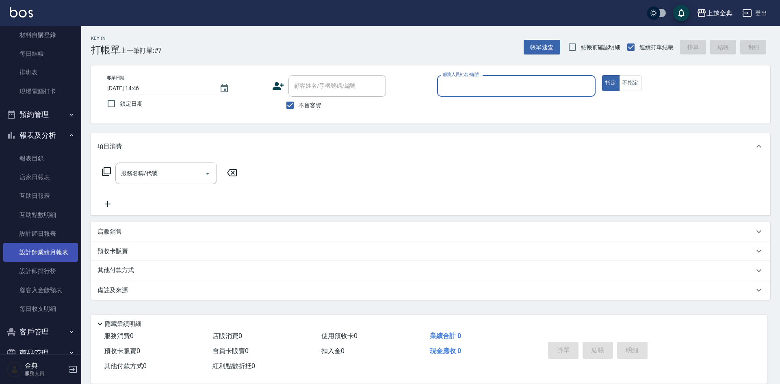
click at [45, 249] on link "設計師業績月報表" at bounding box center [40, 252] width 75 height 19
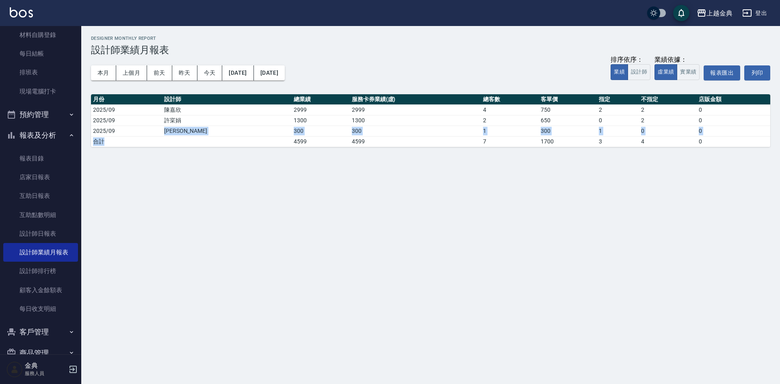
drag, startPoint x: 173, startPoint y: 134, endPoint x: 211, endPoint y: 144, distance: 39.4
click at [211, 144] on tbody "2025/09 [PERSON_NAME]2999 2999 4 750 2 2 0 2025/09 [PERSON_NAME]1300 1300 2 650…" at bounding box center [430, 125] width 679 height 42
click at [211, 144] on td "a dense table" at bounding box center [227, 141] width 130 height 11
drag, startPoint x: 270, startPoint y: 134, endPoint x: 221, endPoint y: 131, distance: 49.2
click at [221, 131] on tr "2025/09 [PERSON_NAME]300 300 1 300 1 0 0" at bounding box center [430, 130] width 679 height 11
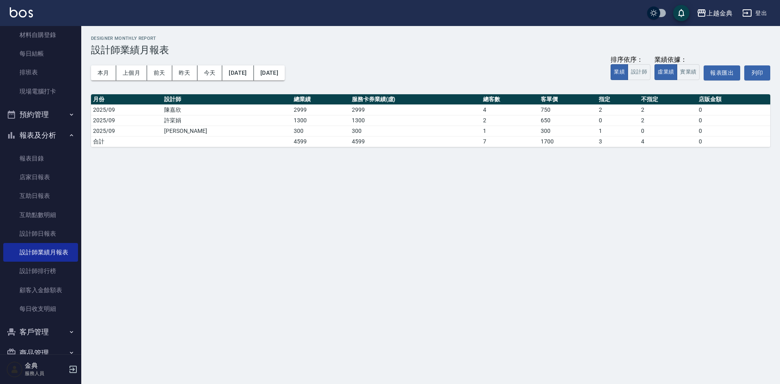
click at [191, 206] on div "上越金典 [DATE] - [DATE] 設計師業績月報表 列印時間： [DATE][PHONE_NUMBER]:58 Designer Monthly Re…" at bounding box center [390, 192] width 780 height 384
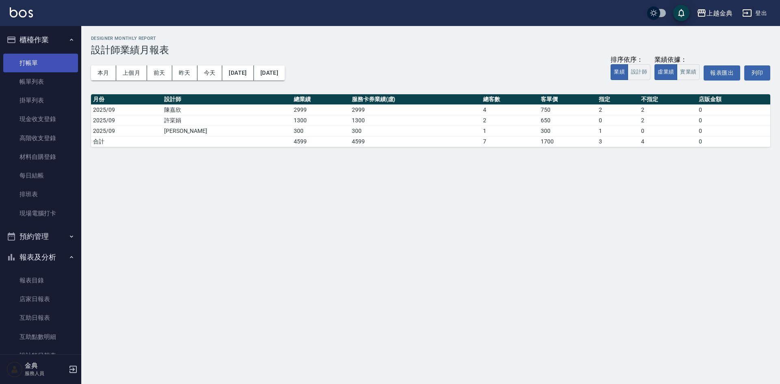
click at [45, 68] on link "打帳單" at bounding box center [40, 63] width 75 height 19
